Goal: Task Accomplishment & Management: Use online tool/utility

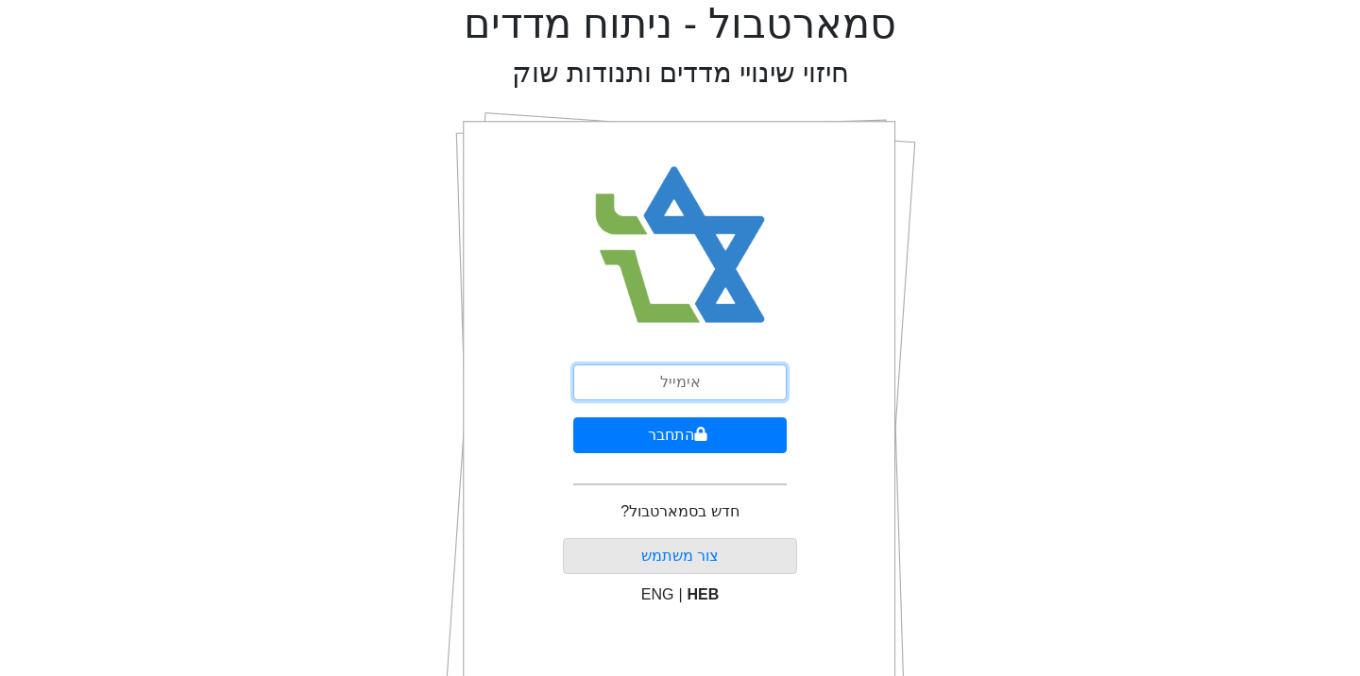
click at [696, 383] on input "email" at bounding box center [679, 382] width 213 height 36
type input "[EMAIL_ADDRESS][DOMAIN_NAME]"
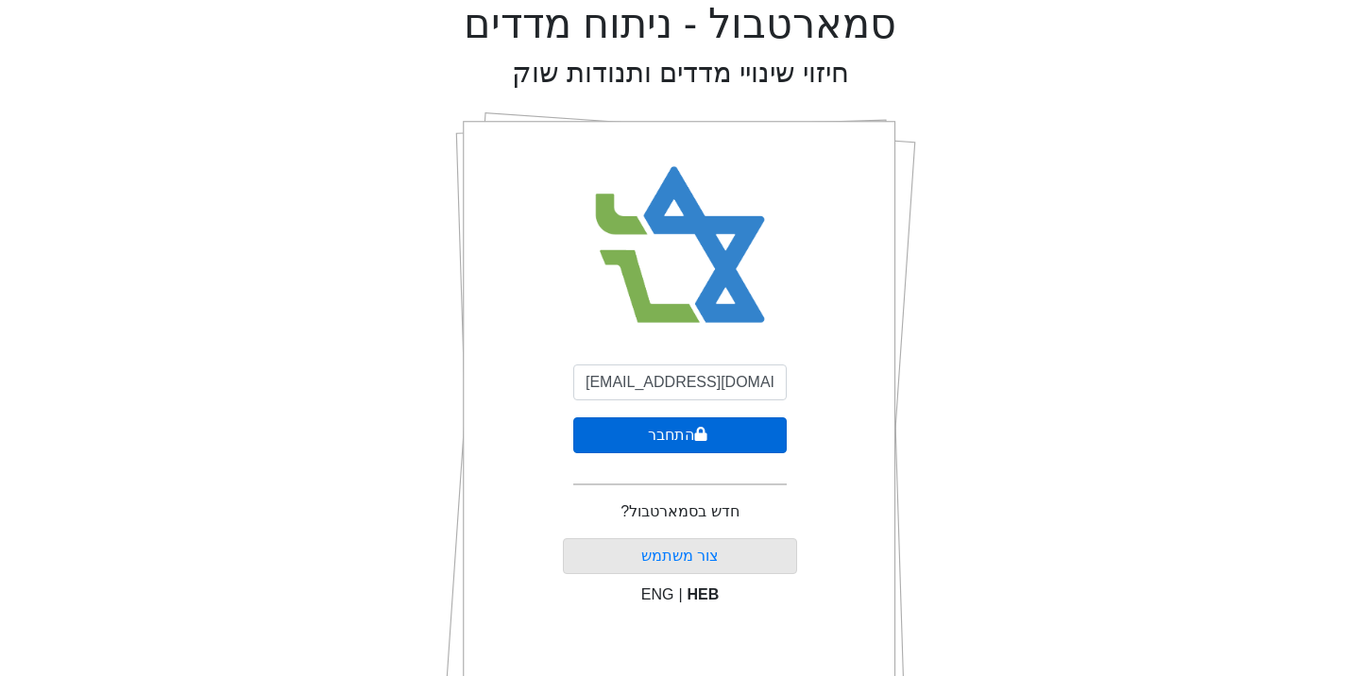
click at [701, 437] on icon "submit" at bounding box center [701, 434] width 12 height 14
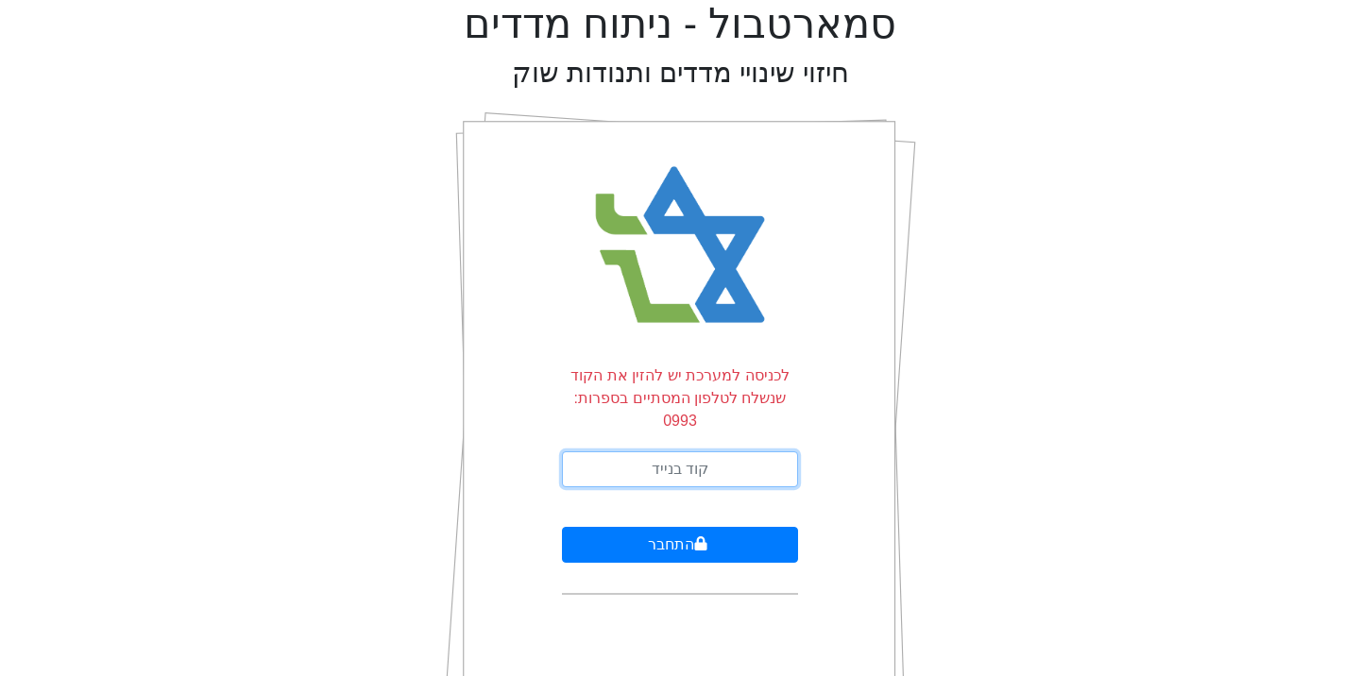
click at [701, 451] on input "text" at bounding box center [680, 469] width 236 height 36
type input "605108"
click at [562, 527] on button "התחבר" at bounding box center [680, 545] width 236 height 36
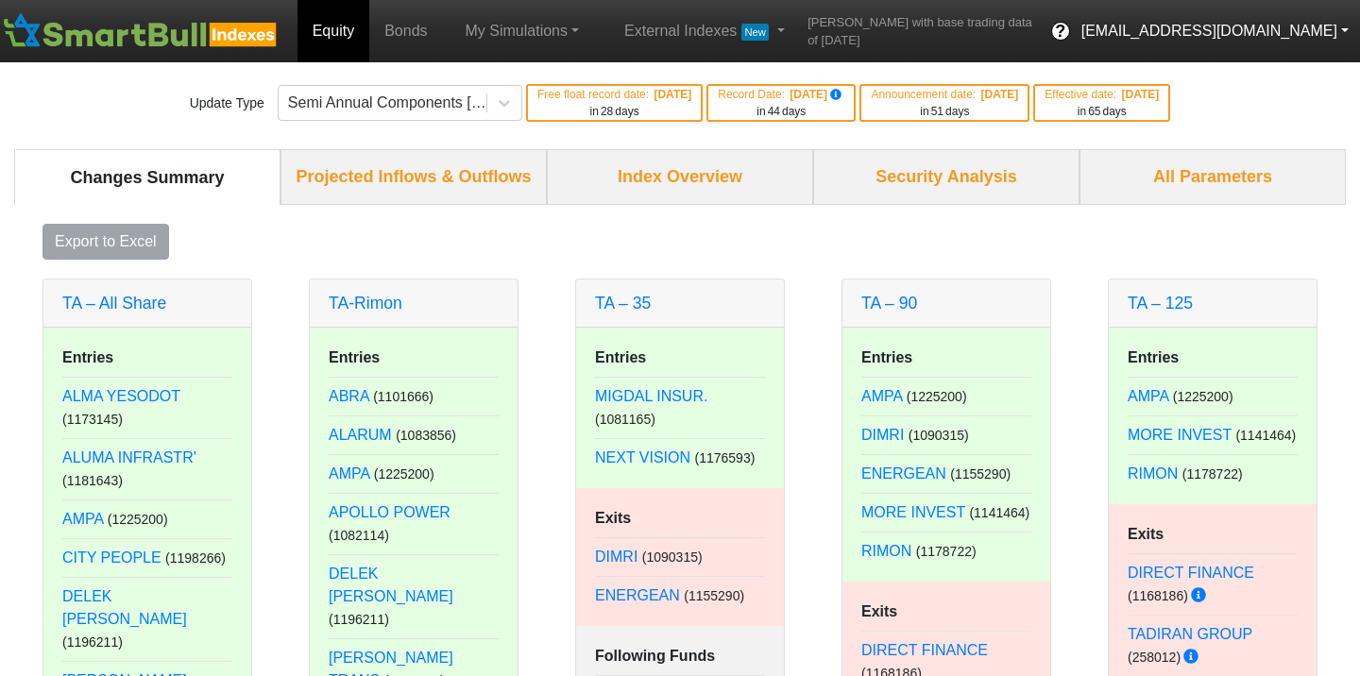
click at [1345, 24] on button "[EMAIL_ADDRESS][DOMAIN_NAME]" at bounding box center [1215, 31] width 290 height 34
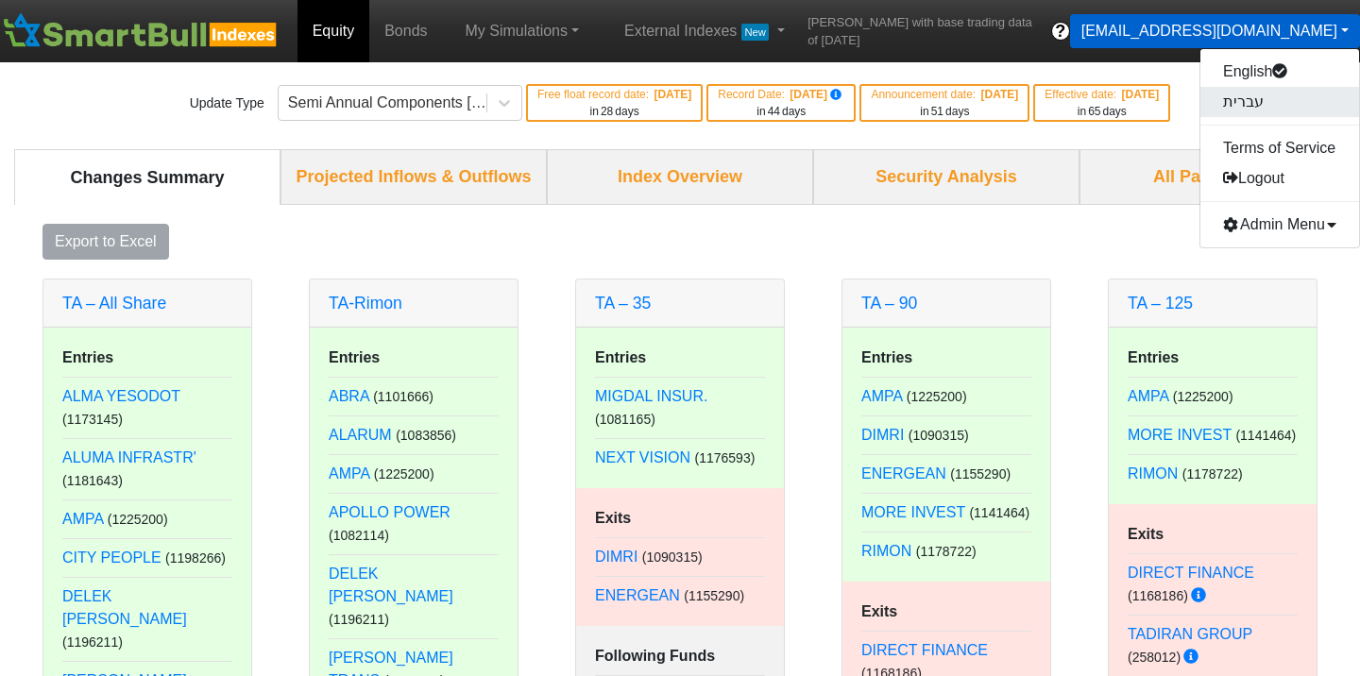
click at [1266, 91] on link "עברית" at bounding box center [1279, 102] width 159 height 30
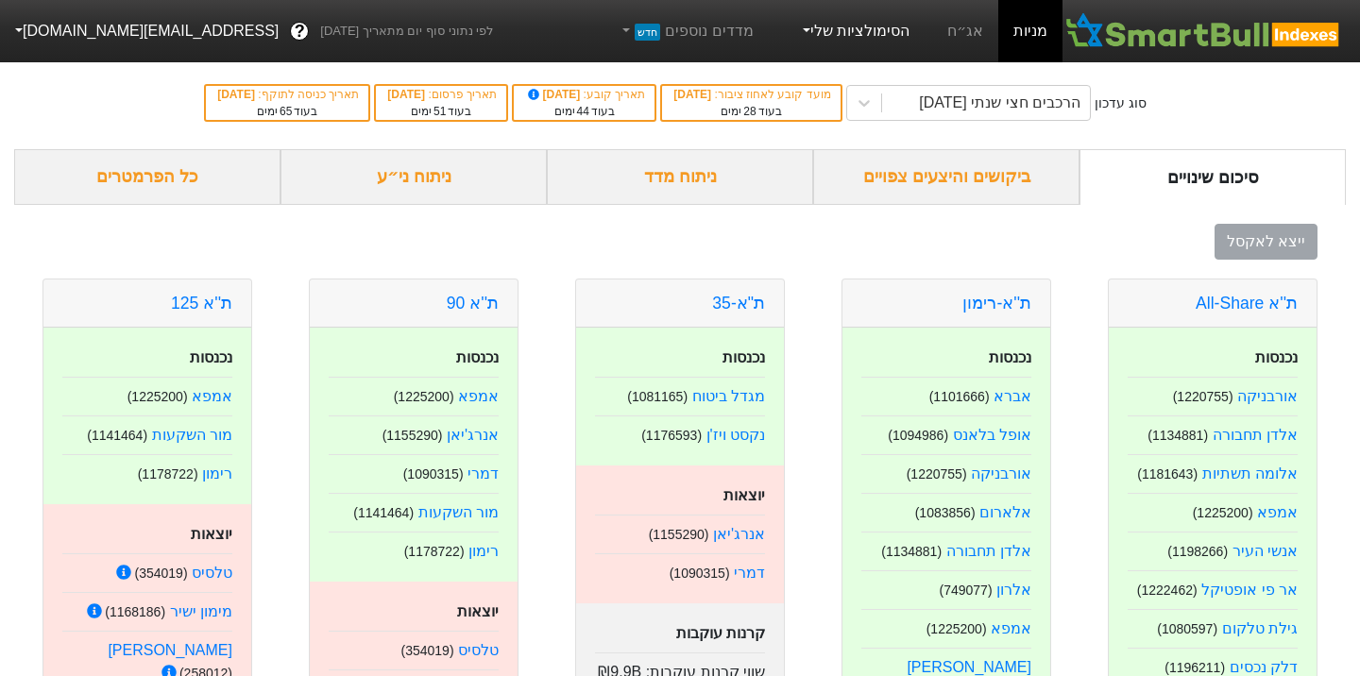
click at [862, 27] on link "הסימולציות שלי" at bounding box center [854, 31] width 127 height 38
click at [1174, 72] on div "סוג עדכון הרכבים חצי שנתי [DATE] מועד קובע לאחוז ציבור : [DATE] בעוד 28 ימים תא…" at bounding box center [680, 103] width 1360 height 93
click at [900, 30] on link "הסימולציות שלי" at bounding box center [854, 31] width 127 height 38
click at [888, 89] on link "סימולציה חדשה" at bounding box center [851, 86] width 149 height 30
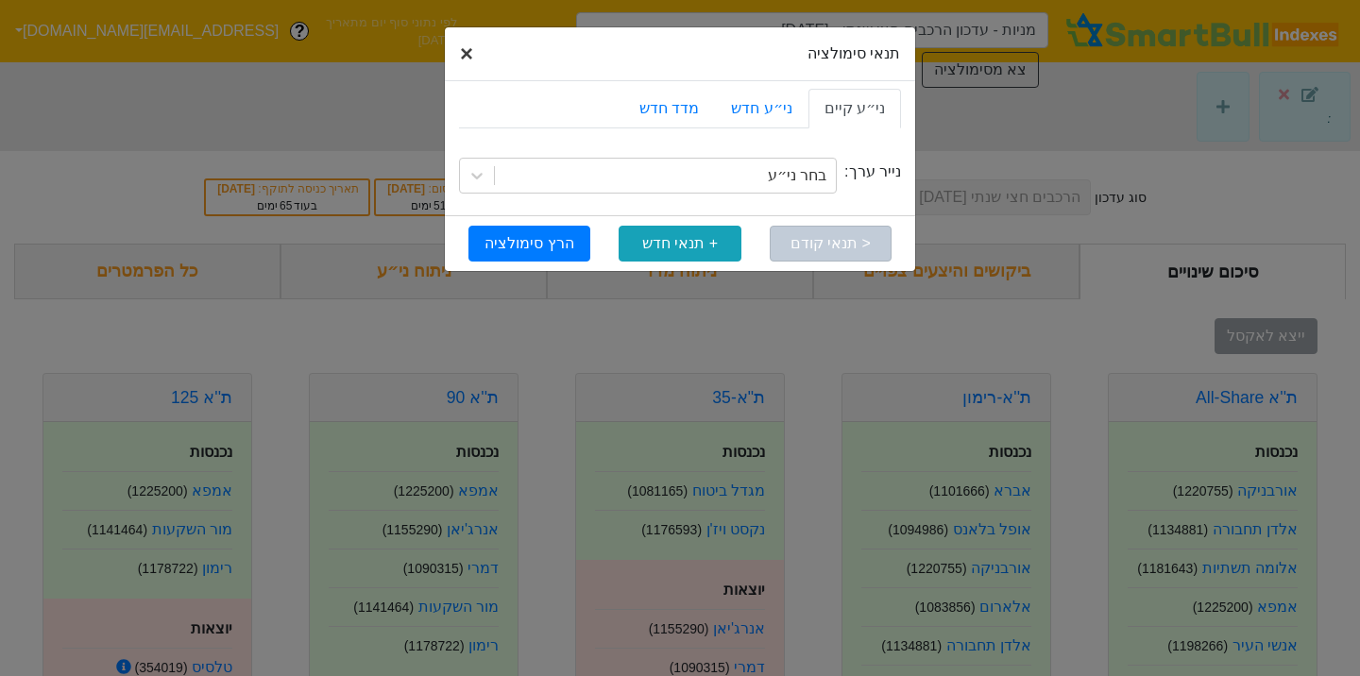
click at [463, 52] on span "×" at bounding box center [466, 53] width 13 height 25
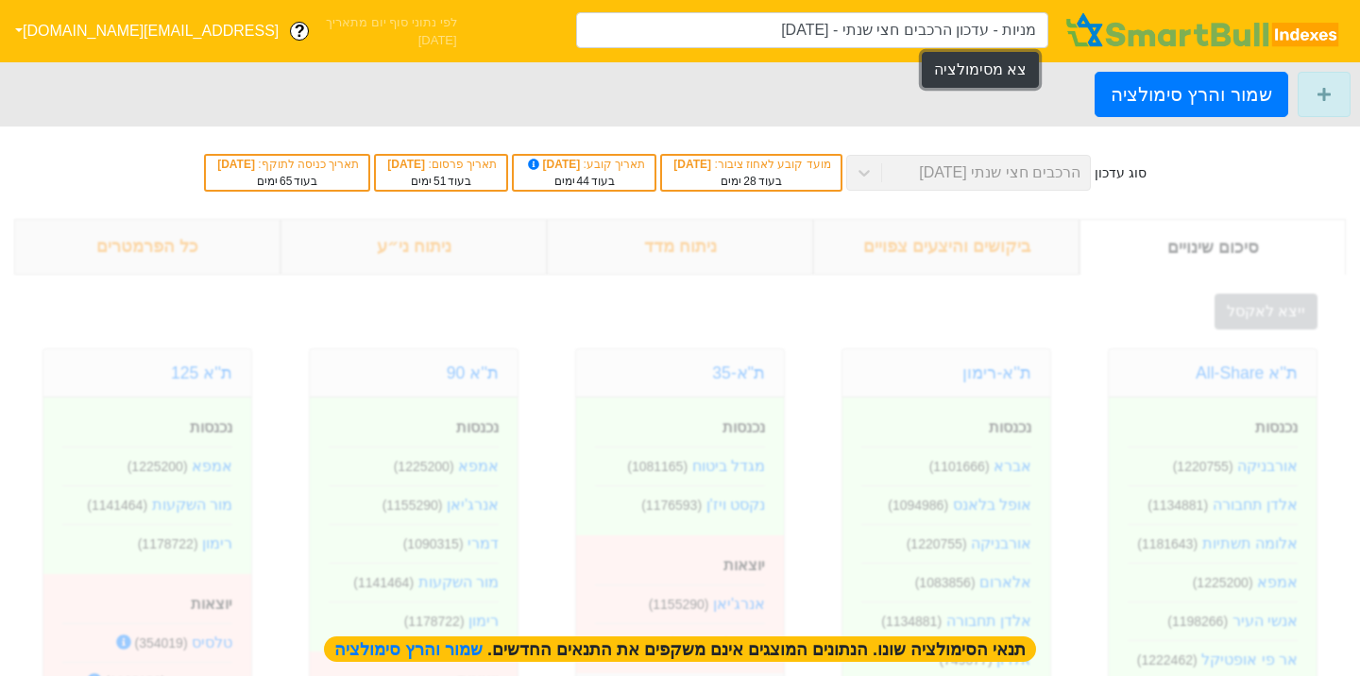
click at [974, 52] on button "צא מסימולציה" at bounding box center [979, 70] width 117 height 36
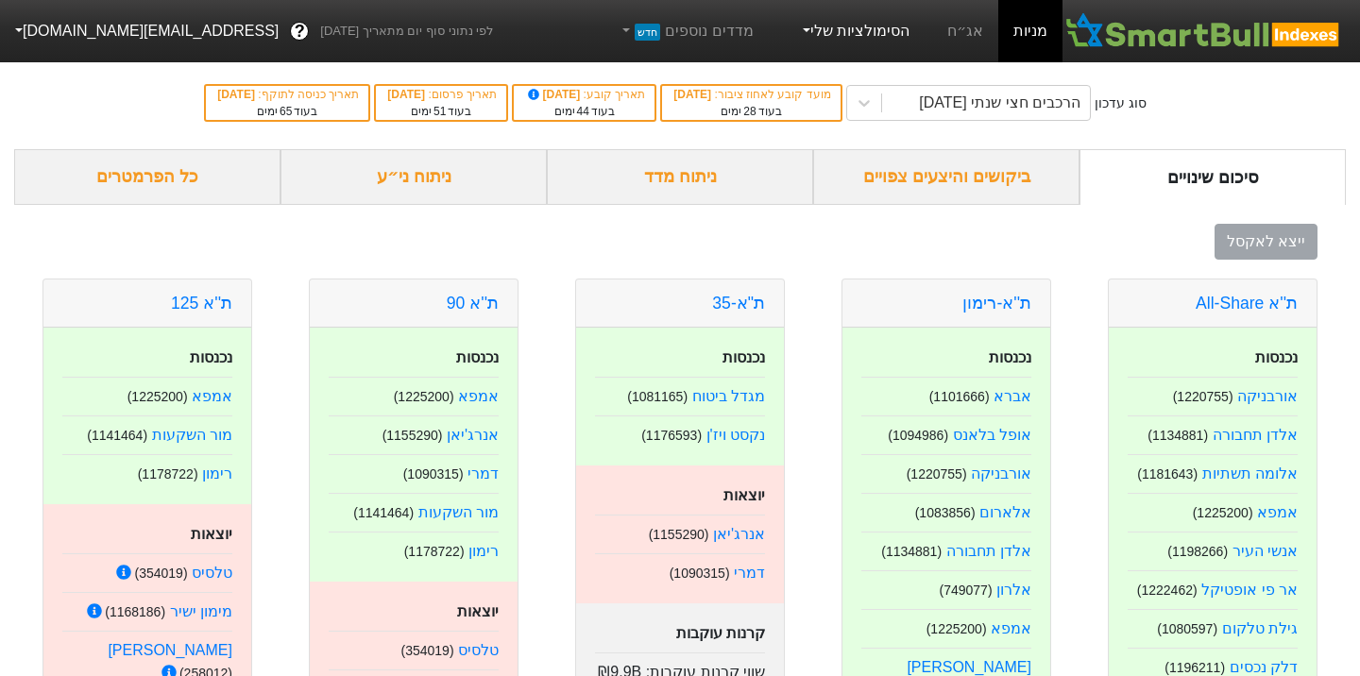
click at [865, 25] on link "הסימולציות שלי" at bounding box center [854, 31] width 127 height 38
click at [867, 83] on link "סימולציה חדשה" at bounding box center [851, 86] width 149 height 30
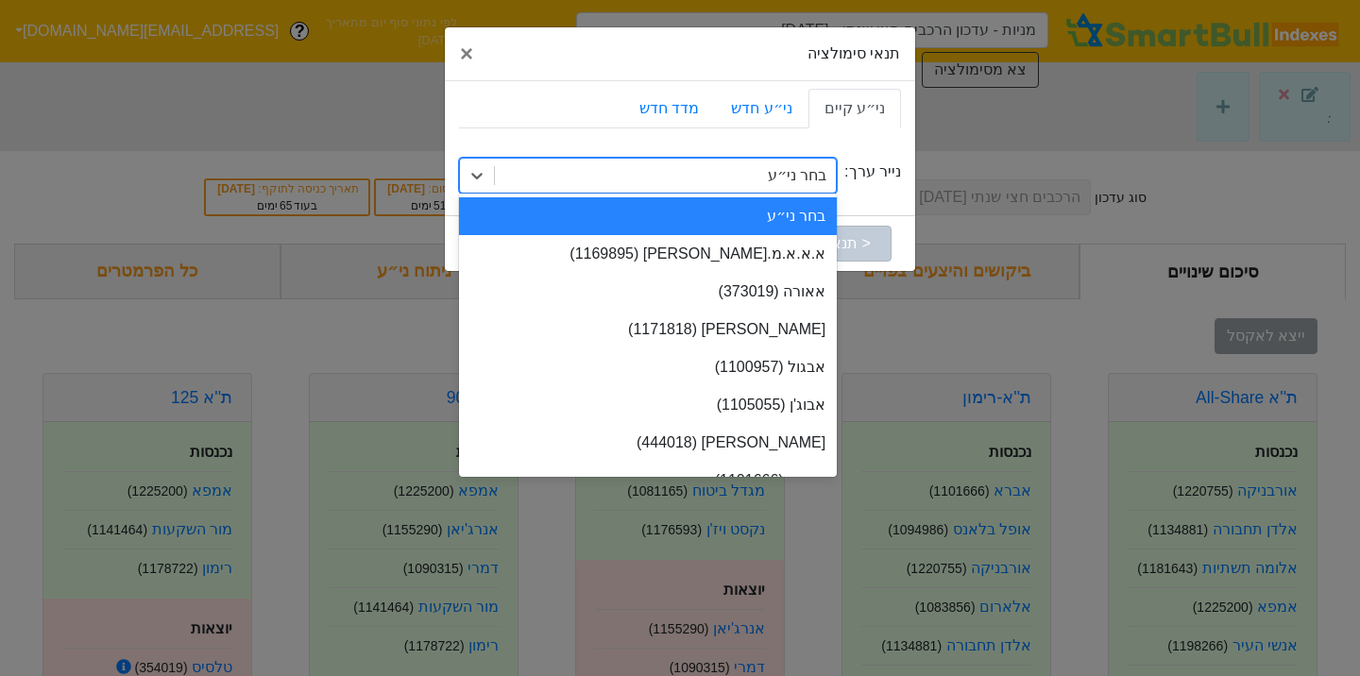
click at [764, 182] on div "בחר ני״ע" at bounding box center [665, 176] width 341 height 34
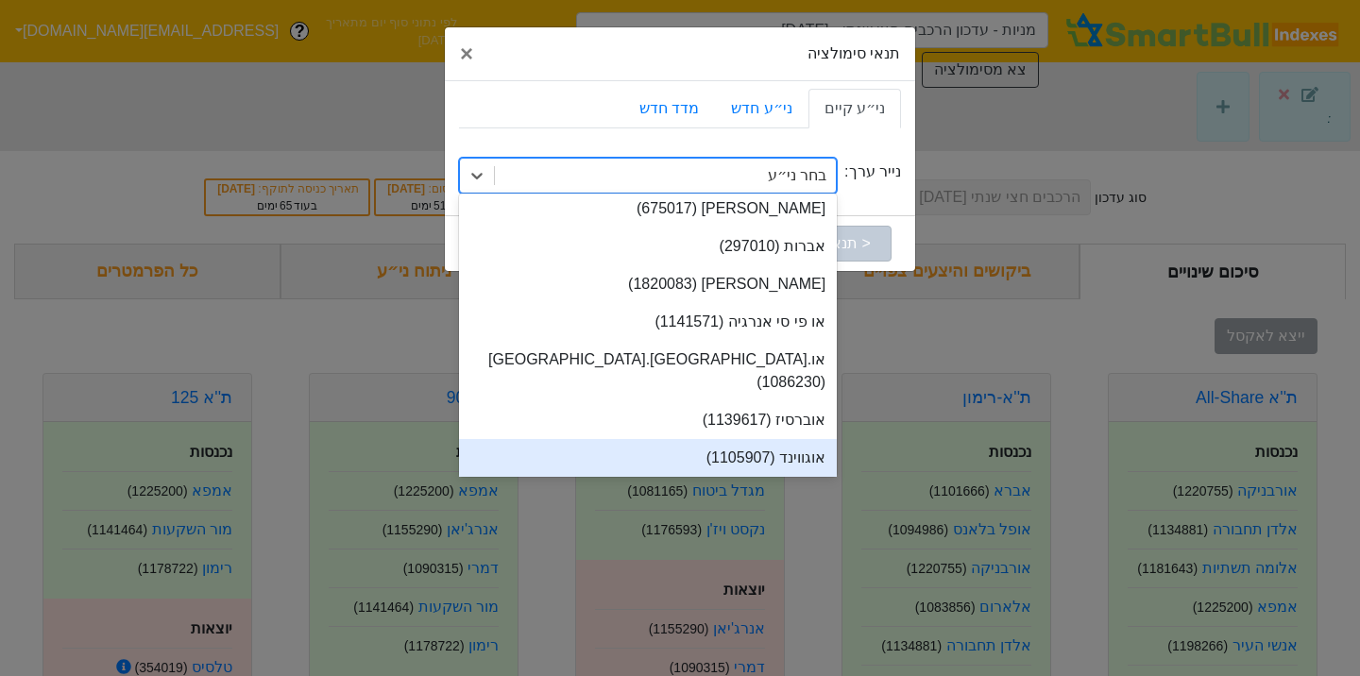
scroll to position [309, 0]
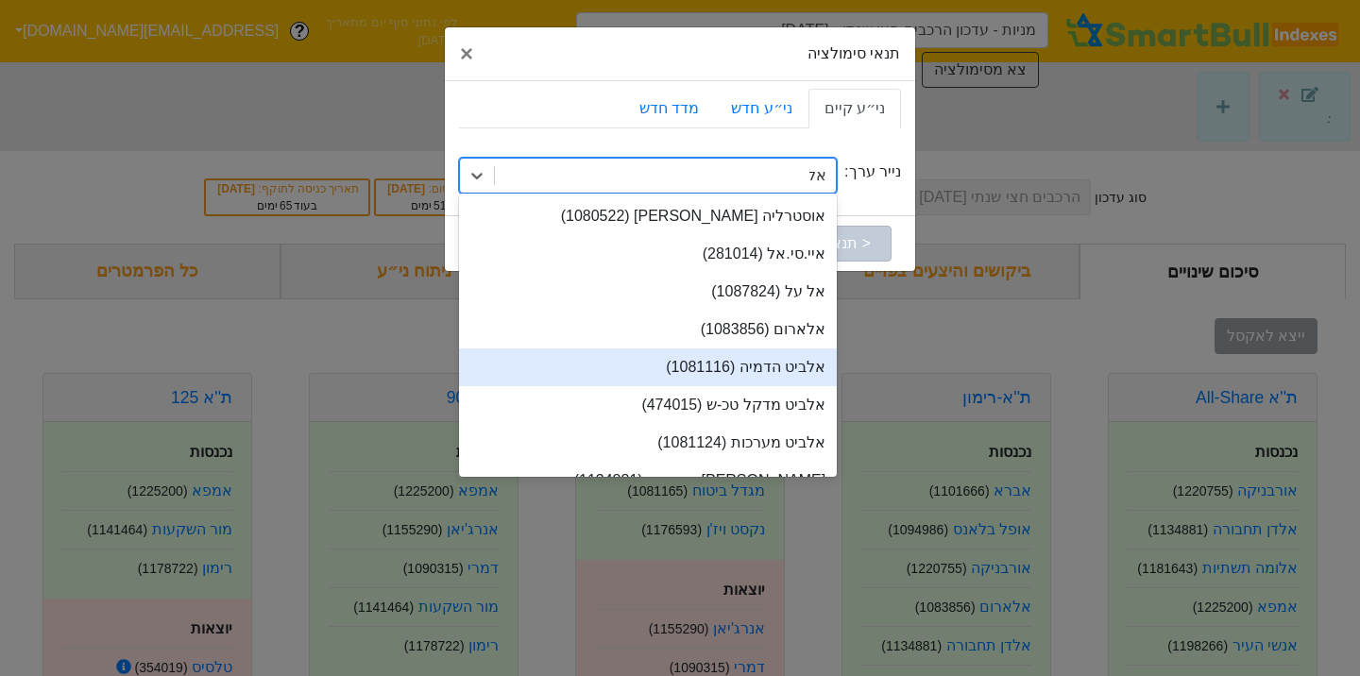
type input "א"
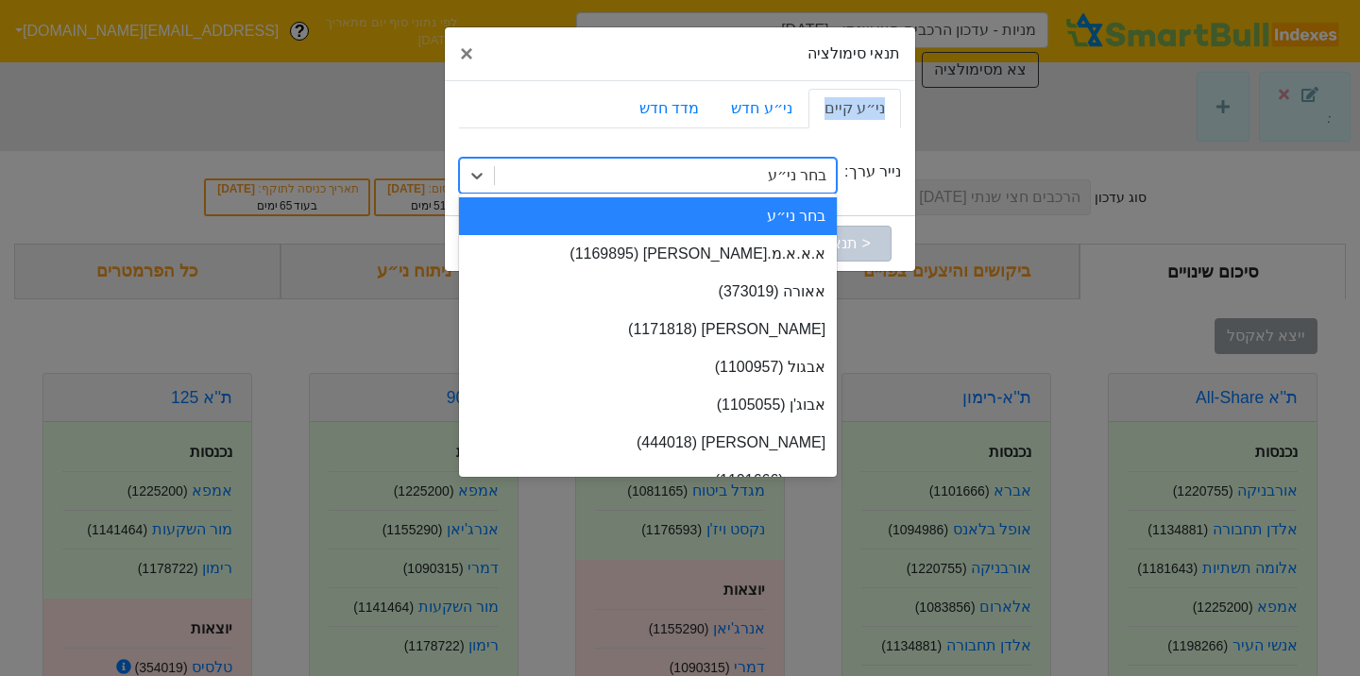
click at [989, 119] on div "תנאי סימולציה × Close ני״ע קיים ני״ע חדש מדד חדש נייר ערך: option אלביט הדמיה (…" at bounding box center [680, 338] width 1360 height 676
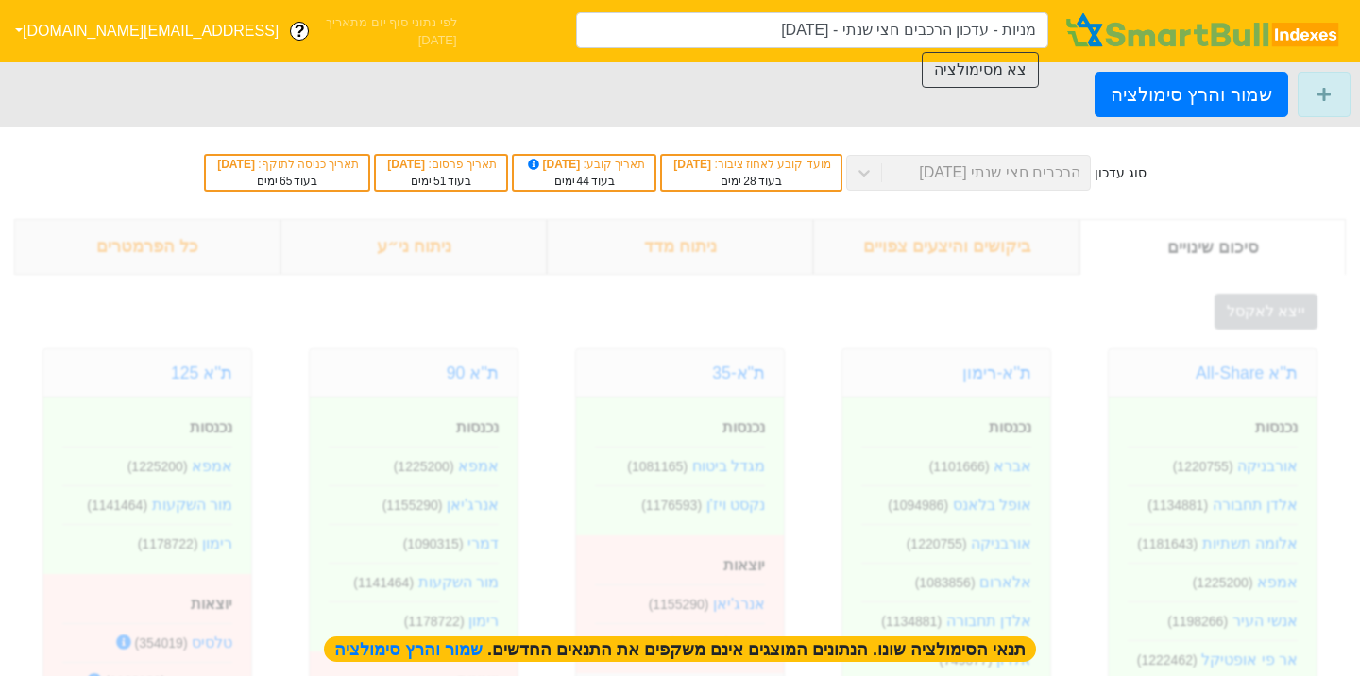
click at [785, 177] on div "בעוד 28 ימים" at bounding box center [750, 181] width 159 height 17
click at [975, 60] on button "צא מסימולציה" at bounding box center [979, 70] width 117 height 36
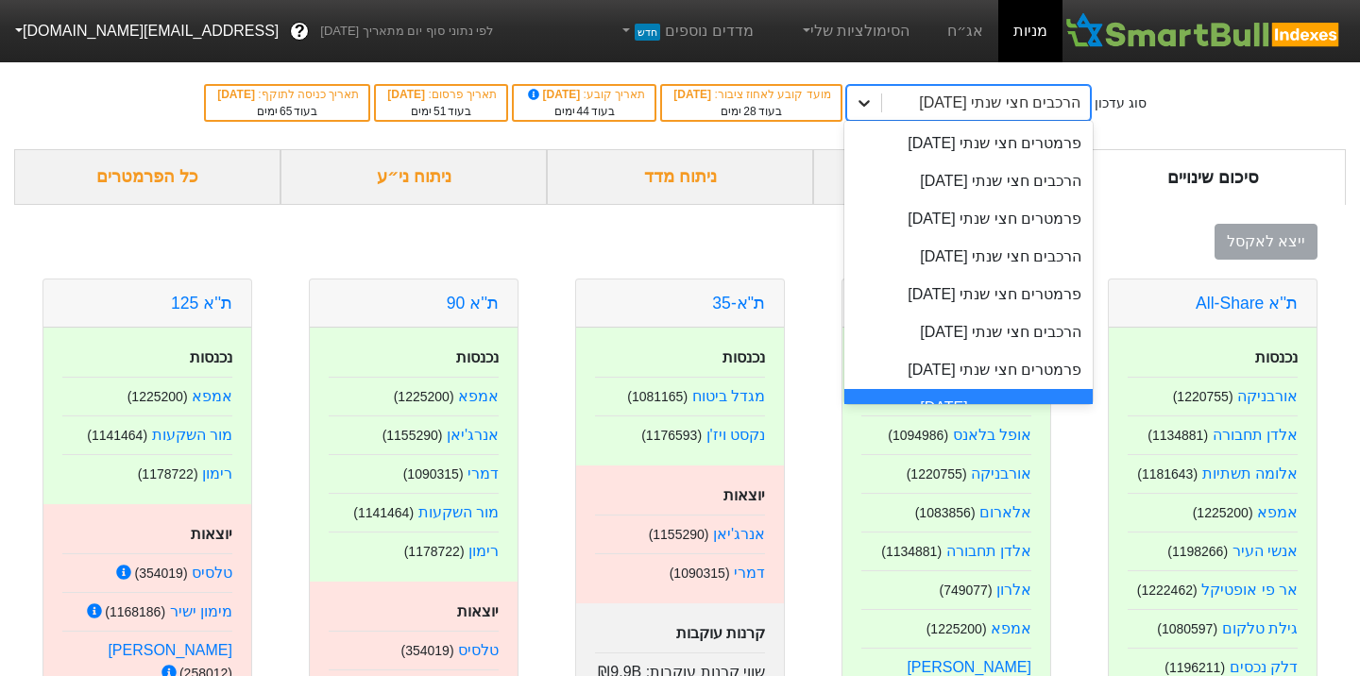
click at [873, 100] on icon at bounding box center [863, 102] width 19 height 19
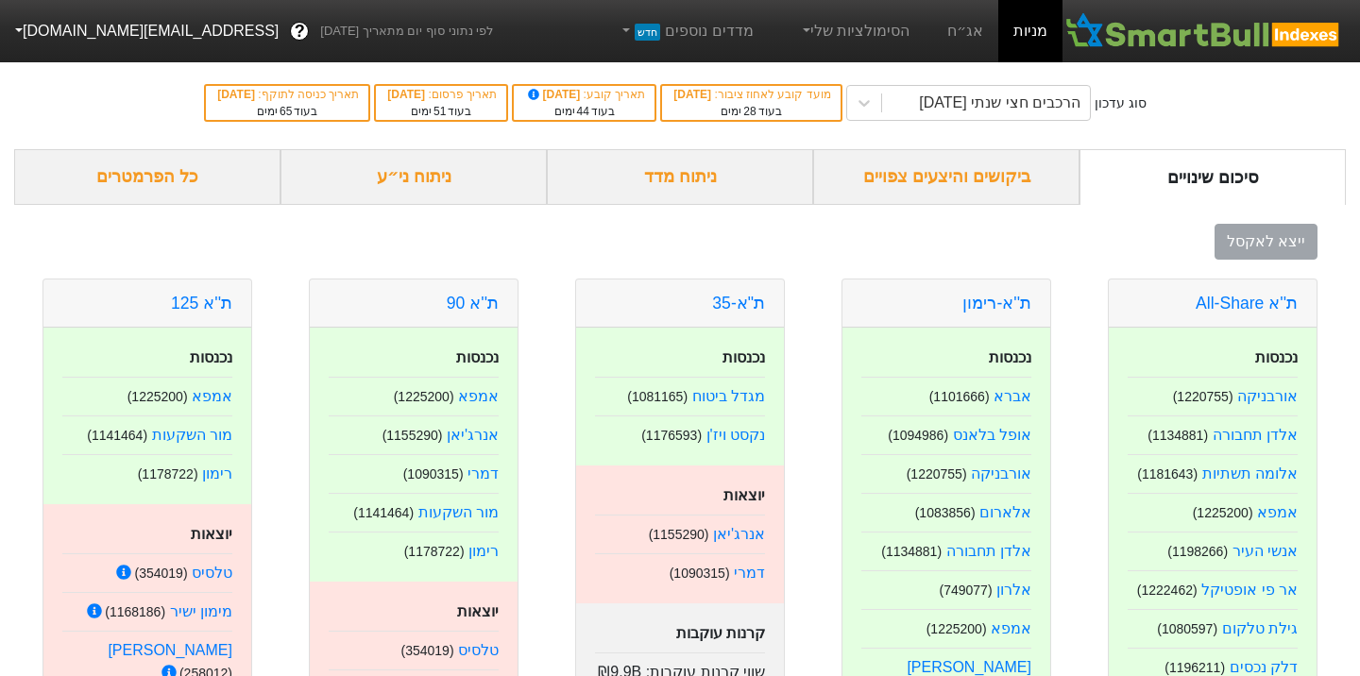
click at [1245, 132] on div "סוג עדכון הרכבים חצי שנתי [DATE] מועד קובע לאחוז ציבור : [DATE] בעוד 28 ימים תא…" at bounding box center [680, 103] width 1360 height 93
